Goal: Find specific page/section: Find specific page/section

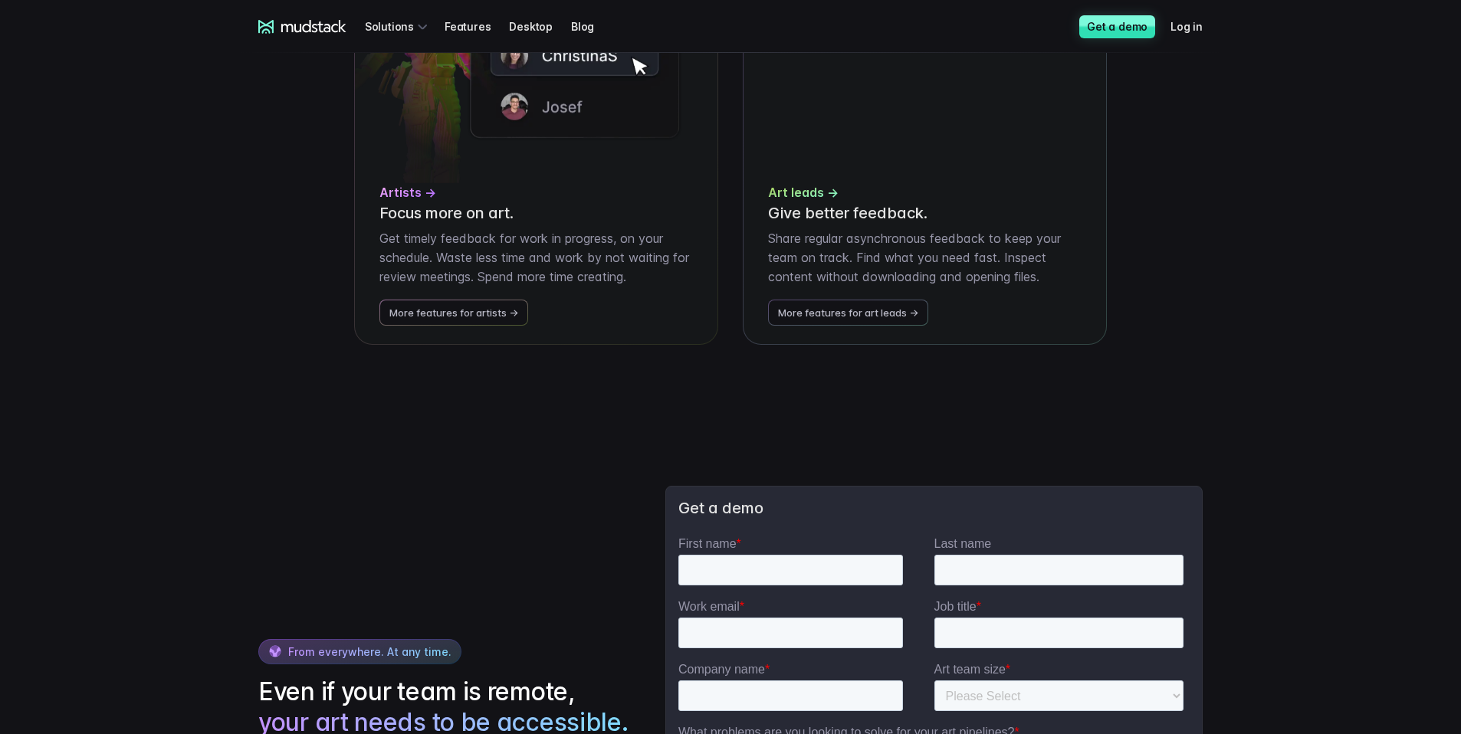
scroll to position [3753, 0]
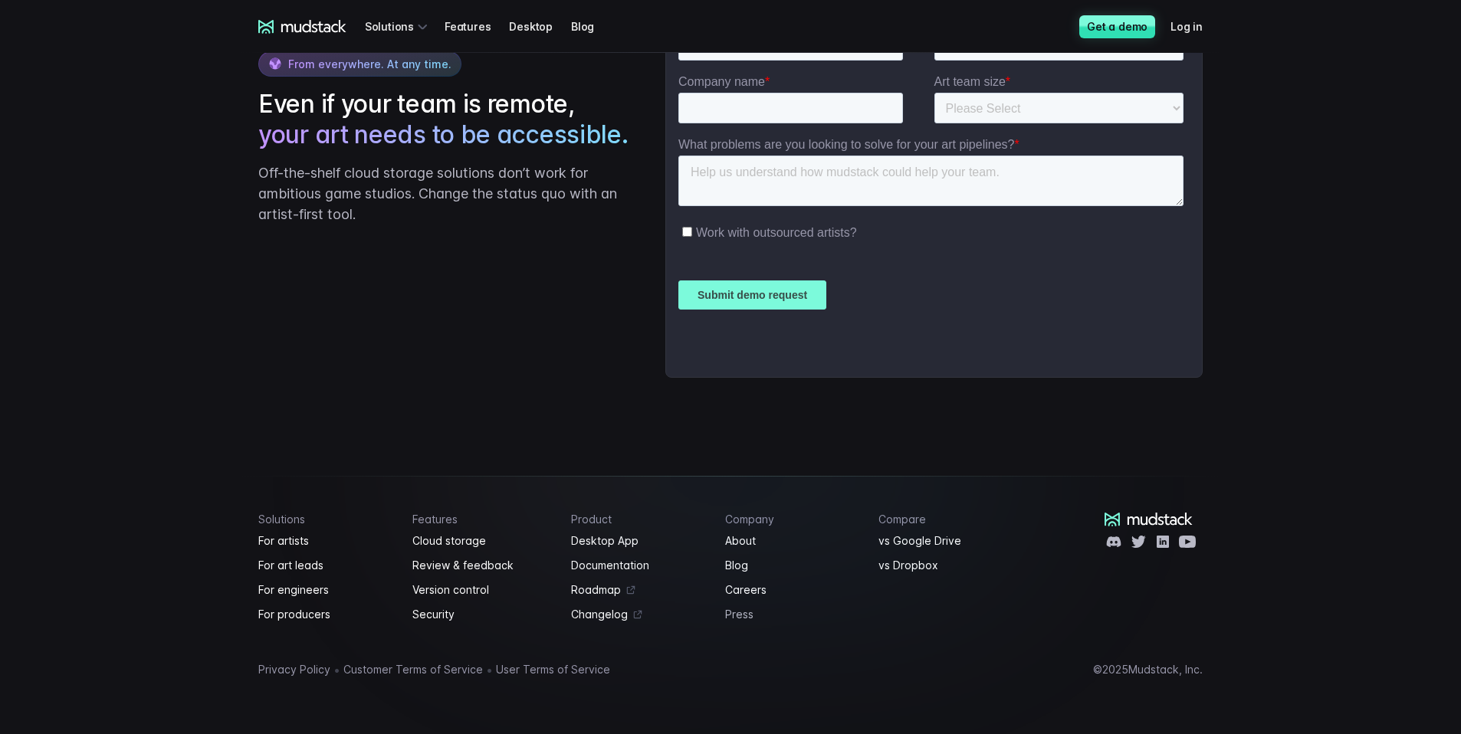
click at [845, 617] on link "Press" at bounding box center [793, 614] width 136 height 18
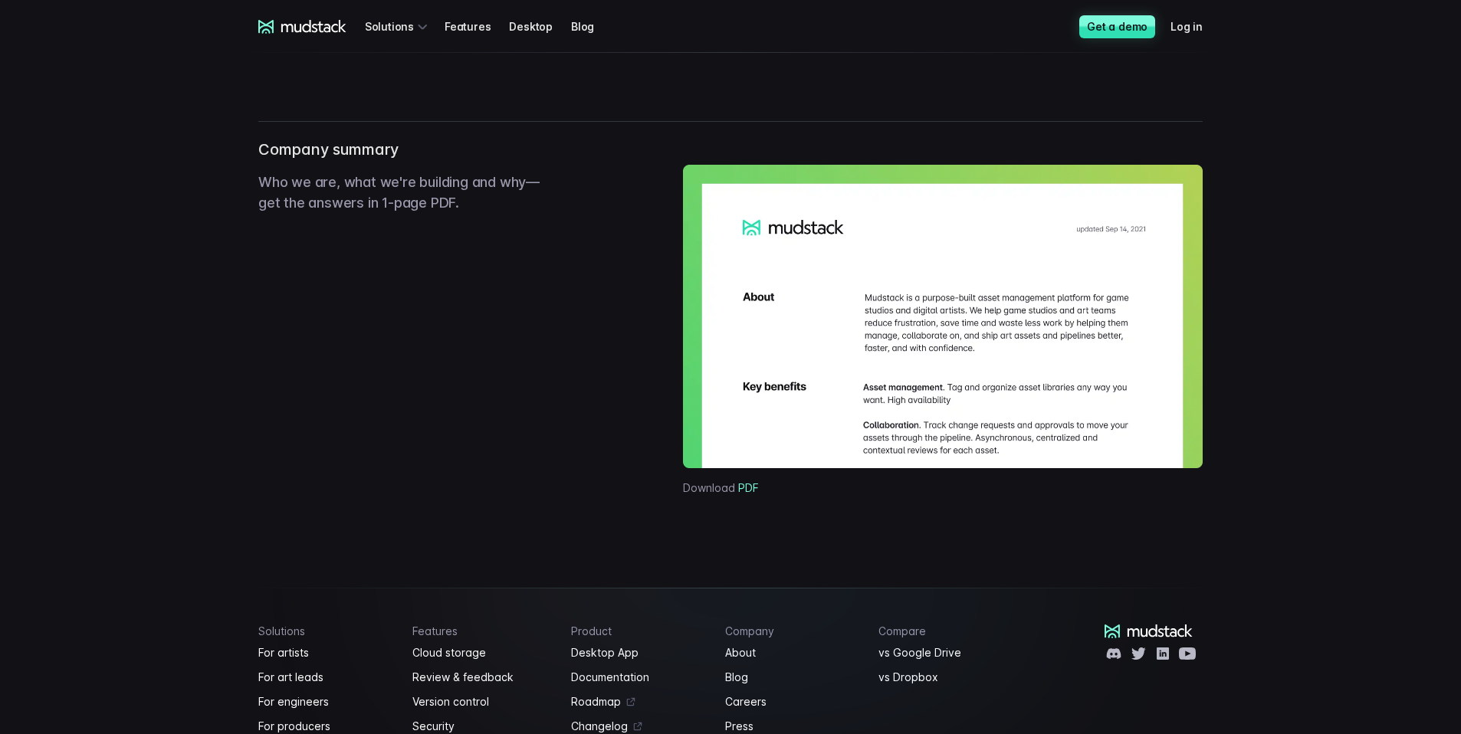
scroll to position [1146, 0]
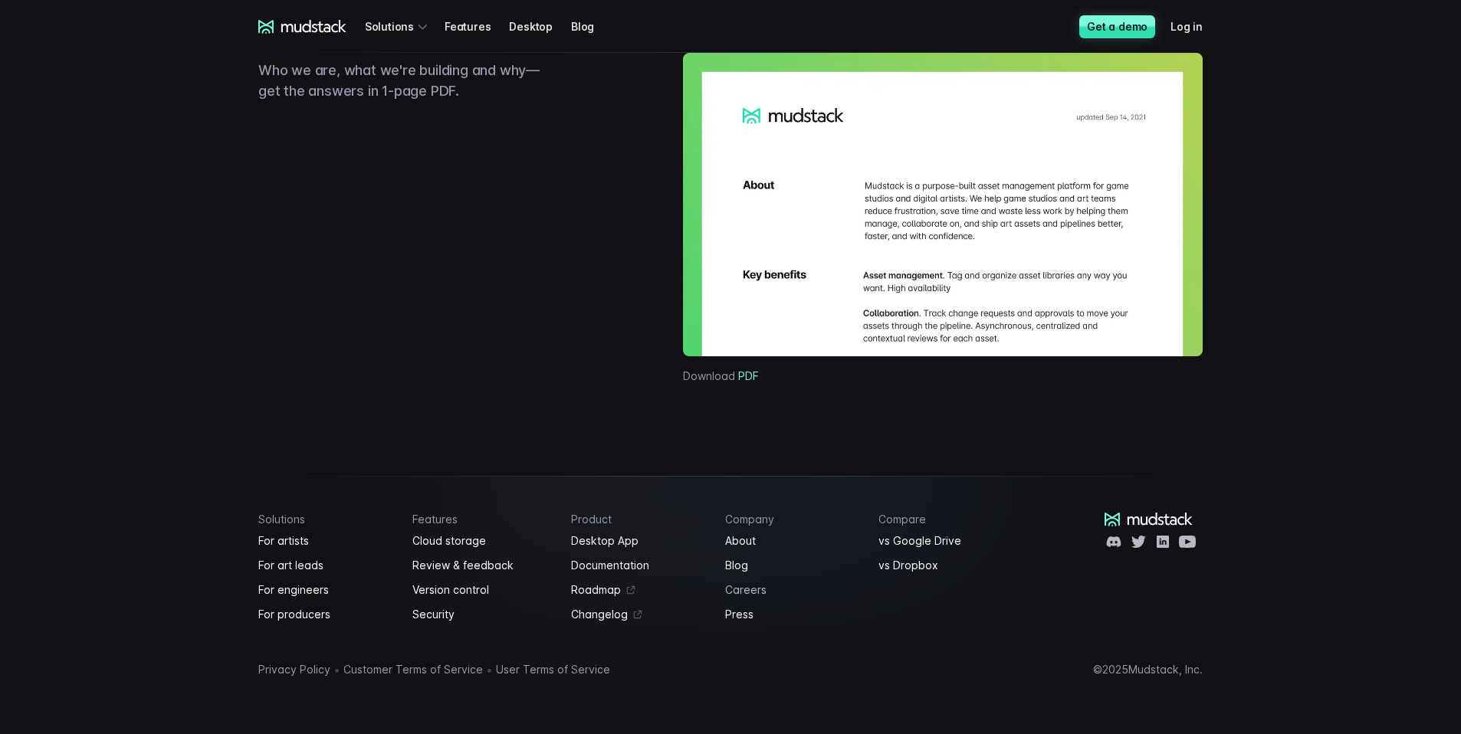
click at [743, 589] on link "Careers" at bounding box center [793, 590] width 136 height 18
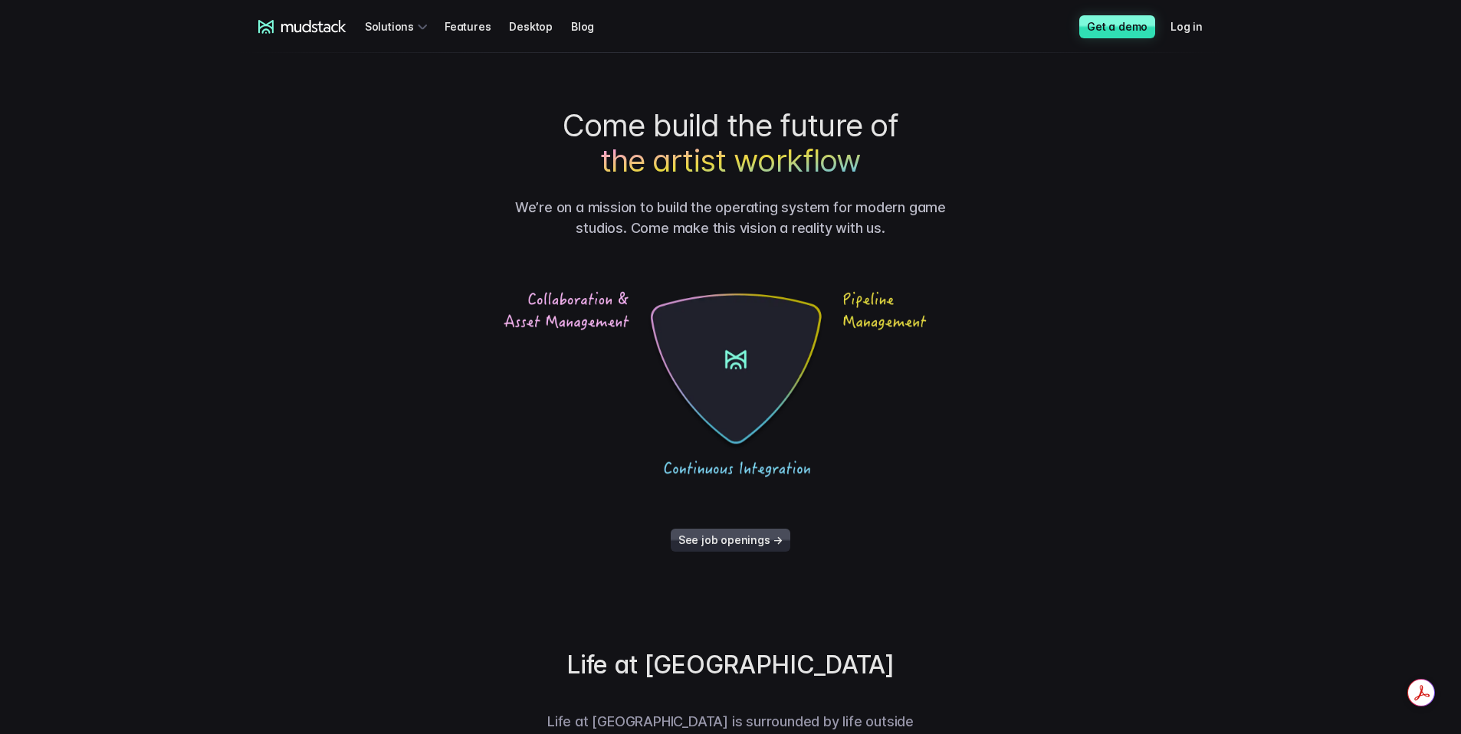
click at [713, 545] on link "See job openings →" at bounding box center [731, 540] width 120 height 23
